Goal: Navigation & Orientation: Find specific page/section

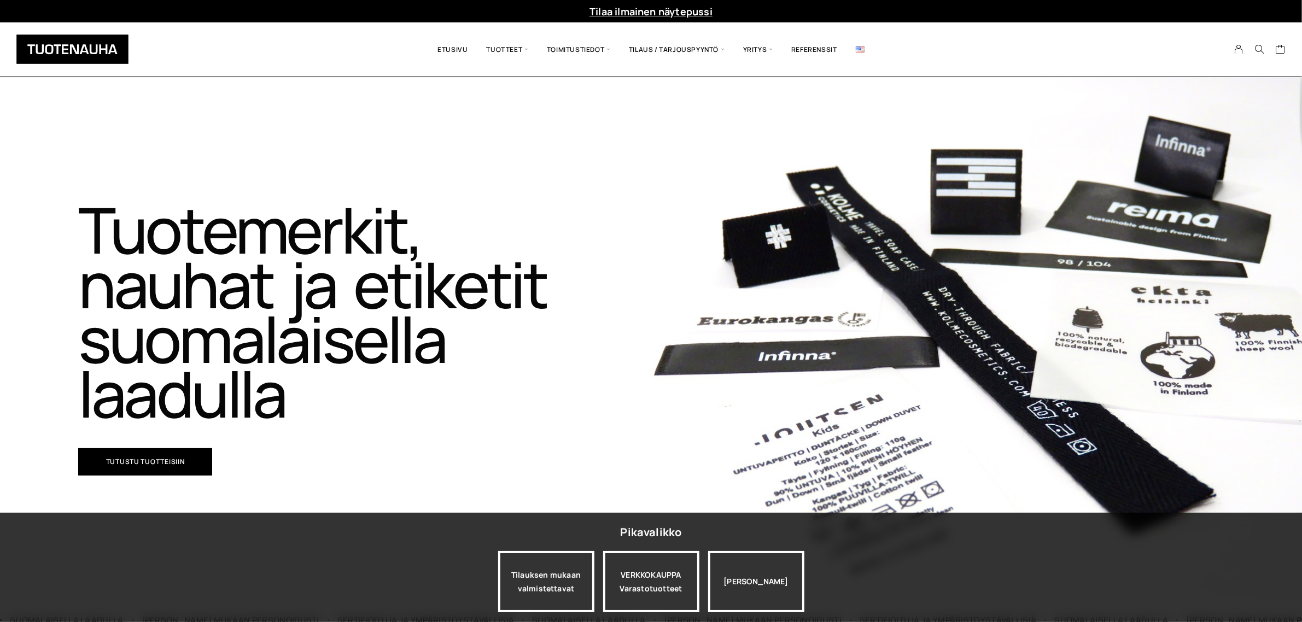
drag, startPoint x: 0, startPoint y: 0, endPoint x: 562, endPoint y: 374, distance: 674.6
click at [562, 374] on h1 "Tuotemerkit, nauhat ja etiketit suomalaisella laadulla​" at bounding box center [331, 311] width 506 height 219
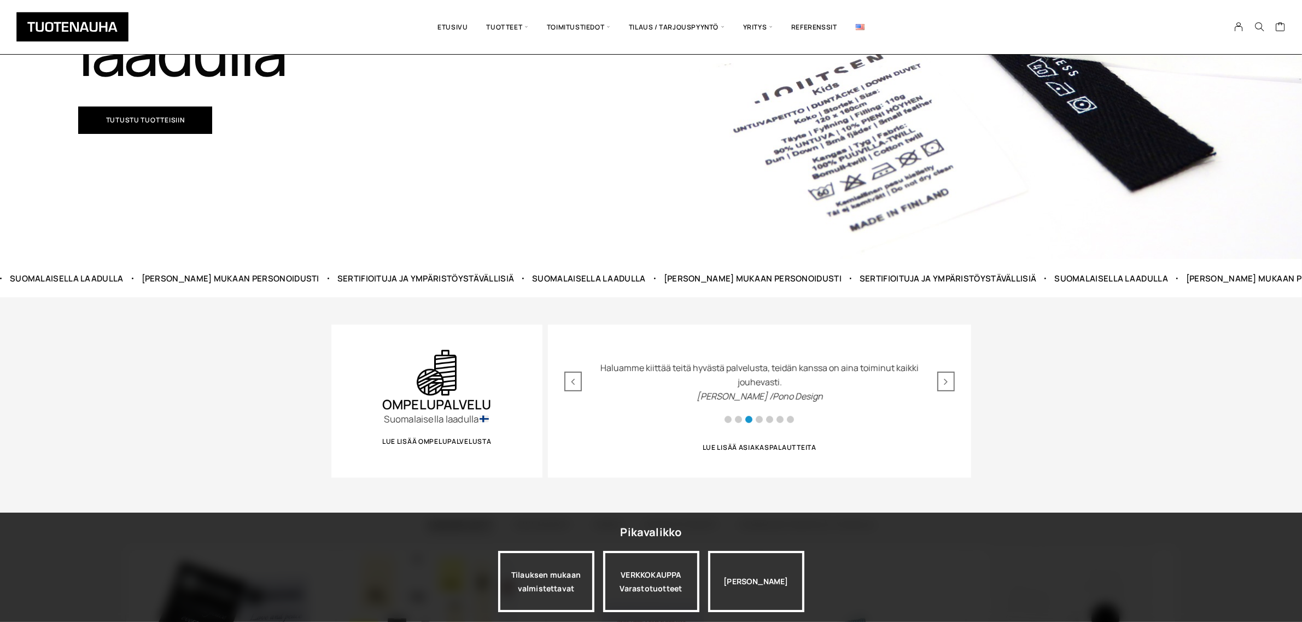
scroll to position [547, 0]
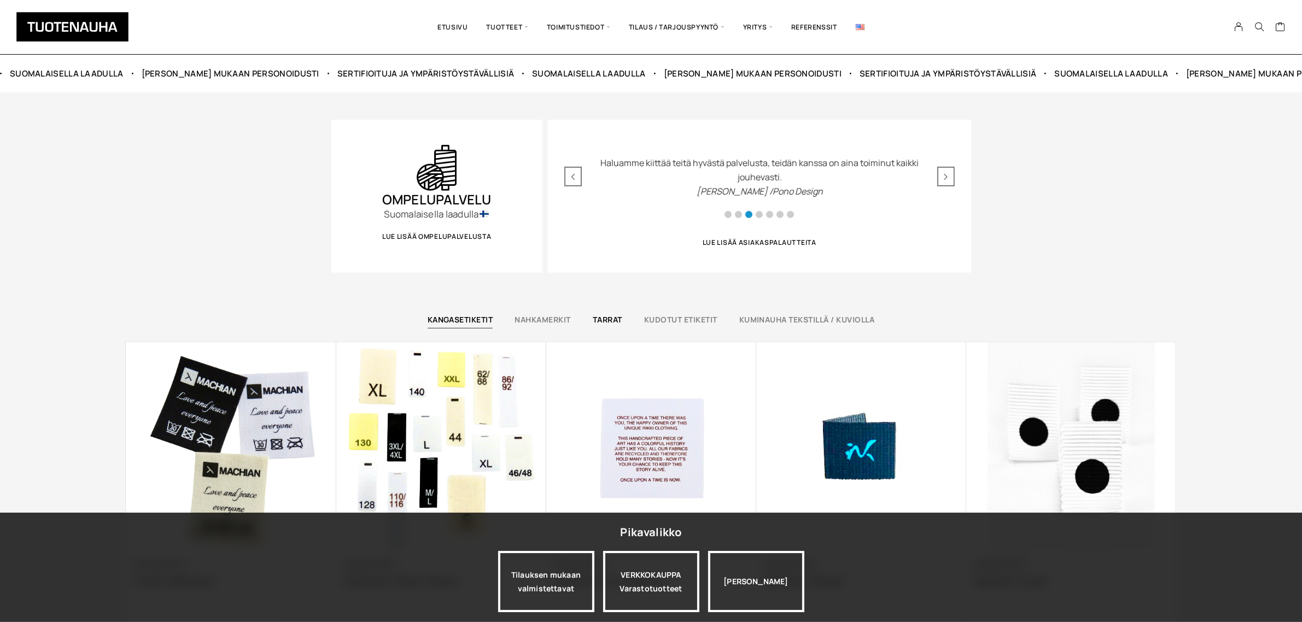
click at [611, 322] on link "Tarrat" at bounding box center [608, 319] width 30 height 10
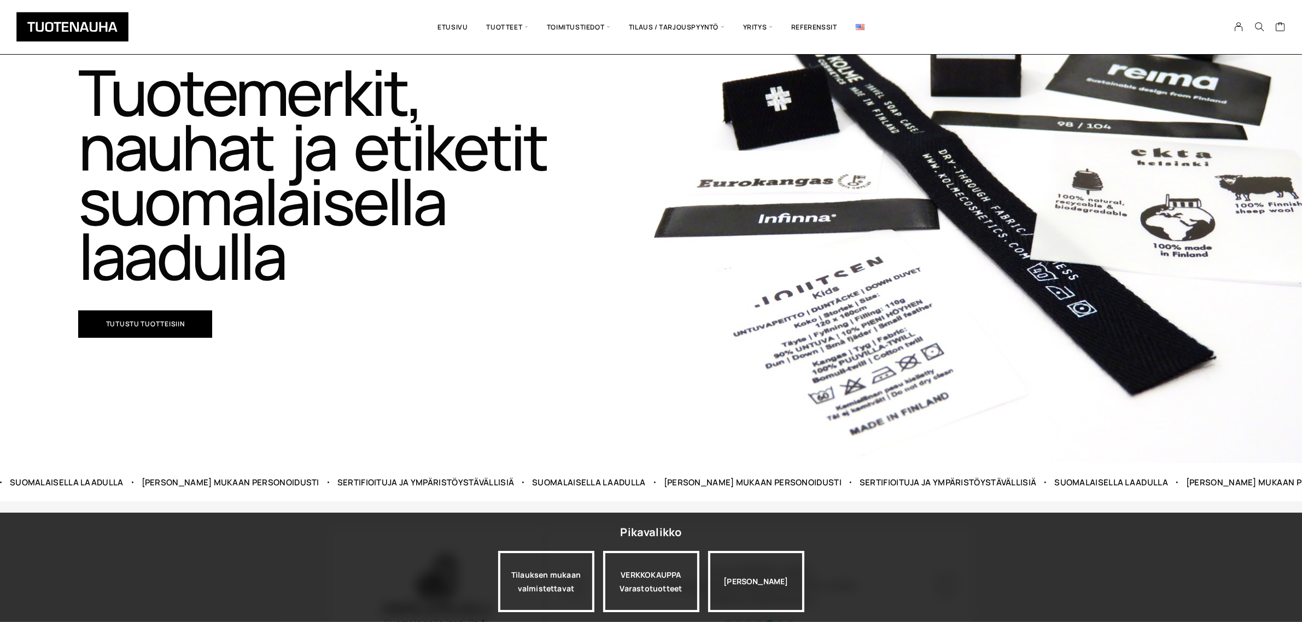
scroll to position [0, 0]
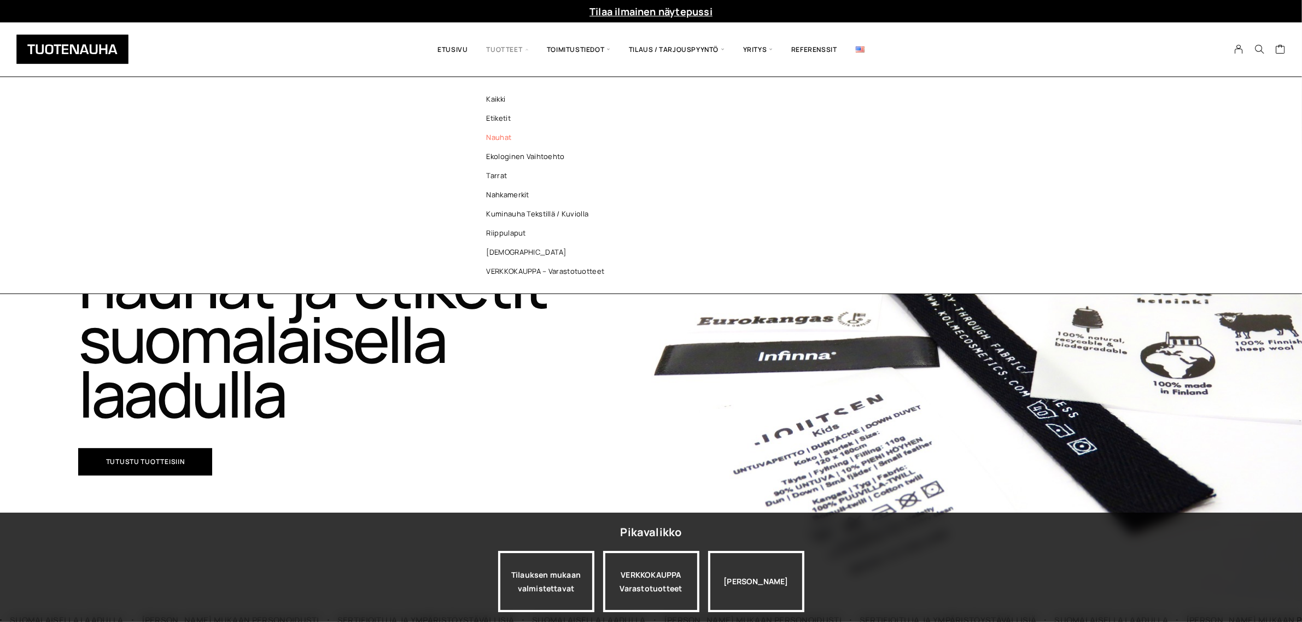
click at [499, 134] on link "Nauhat" at bounding box center [548, 137] width 159 height 19
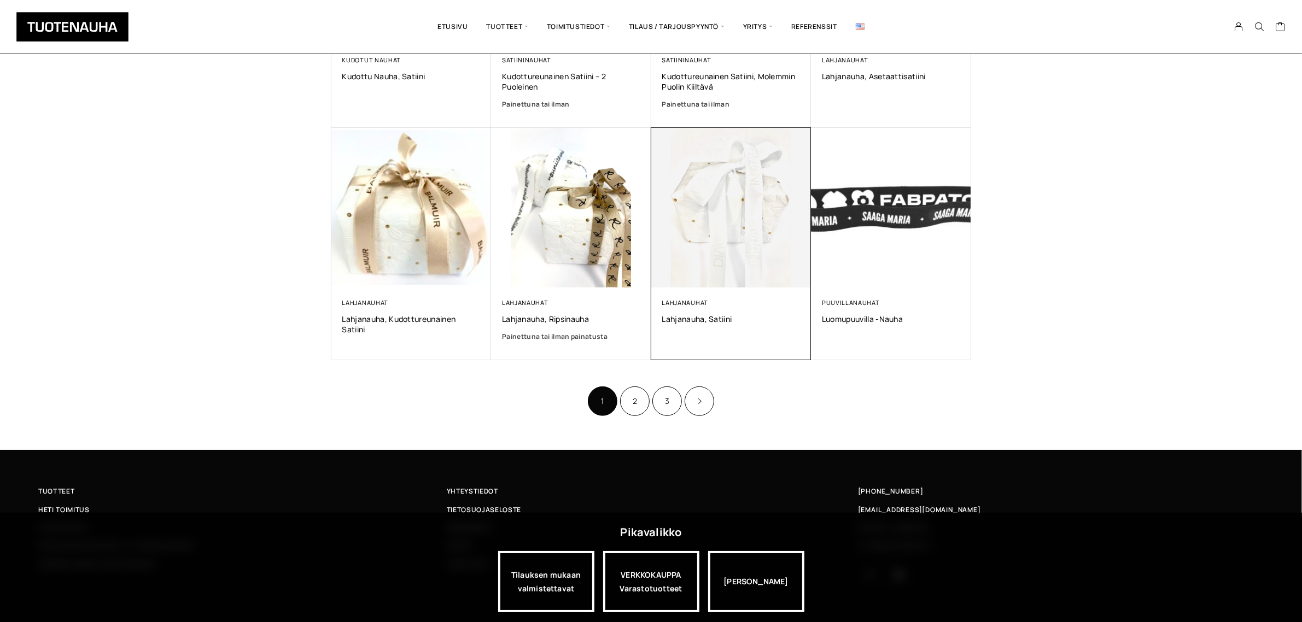
scroll to position [613, 0]
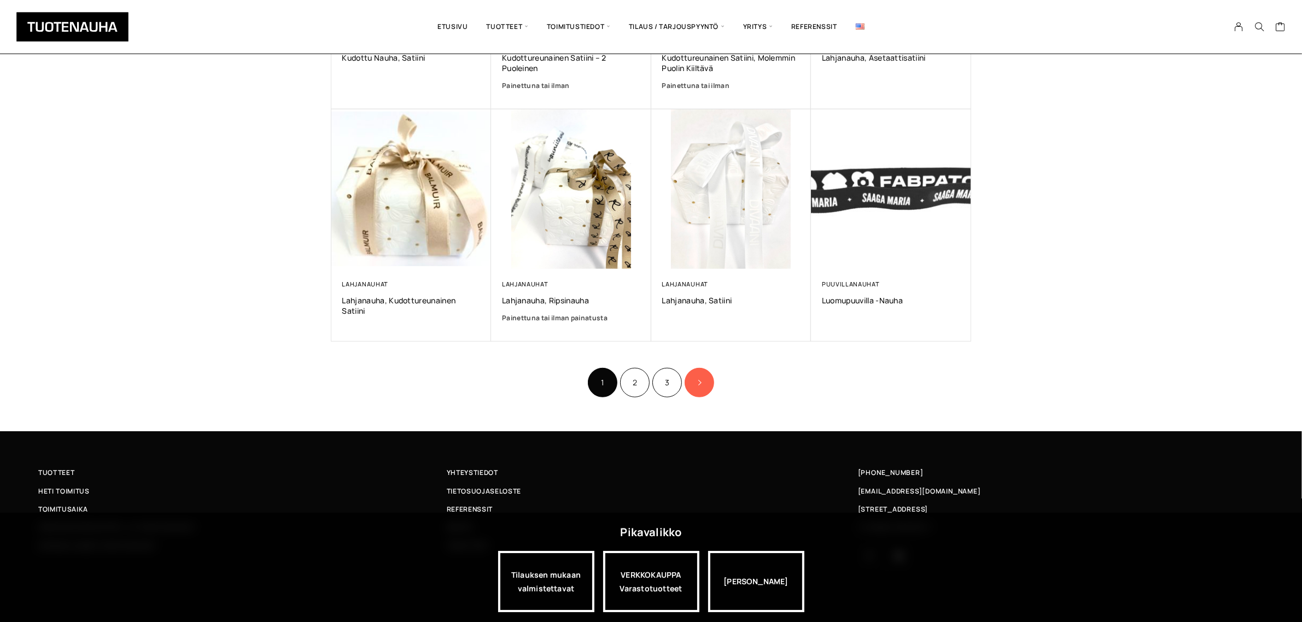
click at [697, 383] on icon "Product Pagination" at bounding box center [699, 383] width 5 height 7
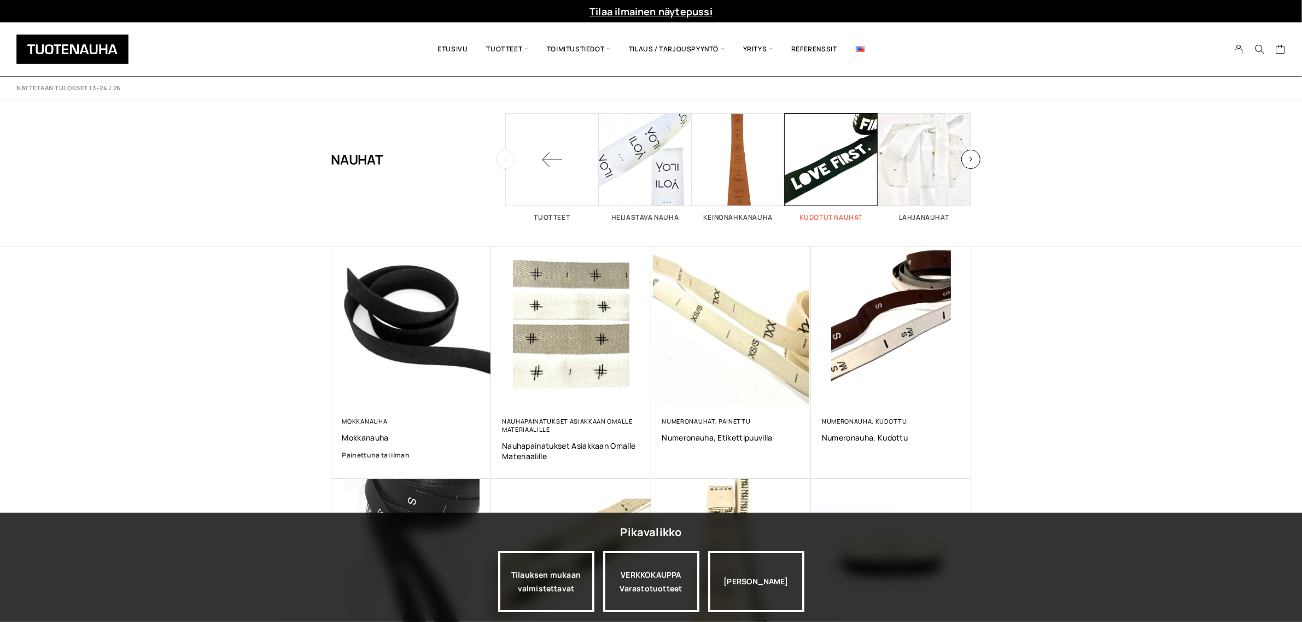
click at [834, 165] on span "Visit product category Kudotut nauhat" at bounding box center [831, 159] width 93 height 93
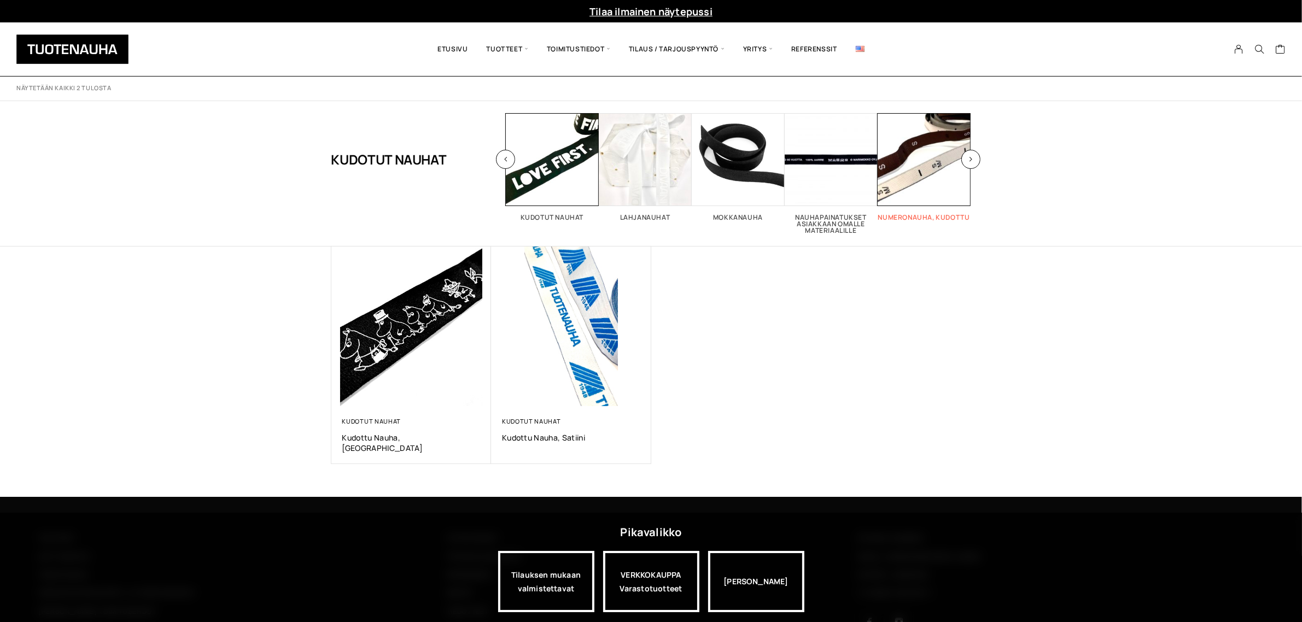
click at [947, 143] on span "Visit product category Numeronauha, kudottu" at bounding box center [924, 159] width 93 height 93
